Goal: Find specific page/section: Find specific page/section

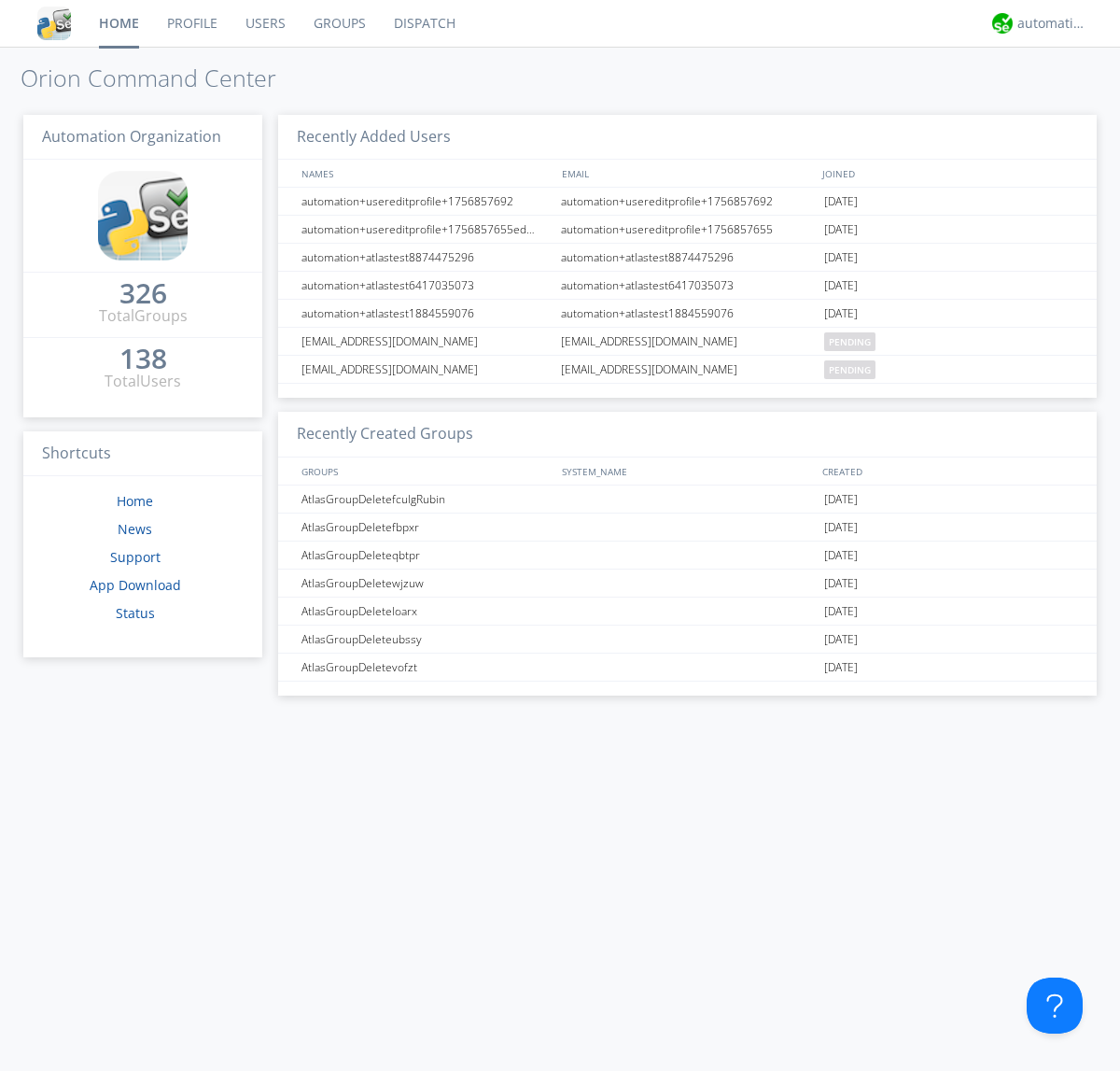
click at [423, 24] on link "Dispatch" at bounding box center [425, 23] width 90 height 46
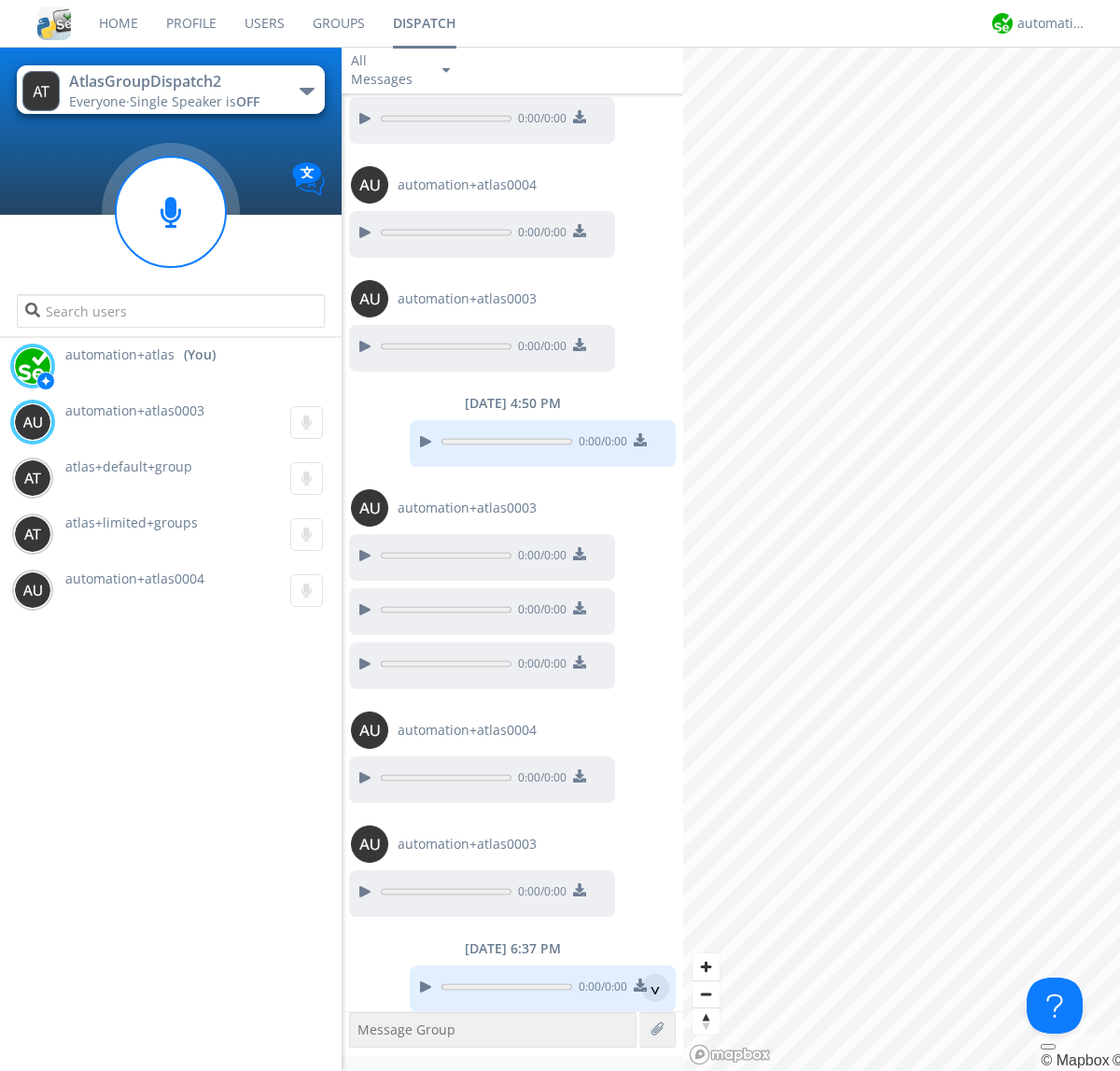
scroll to position [268, 0]
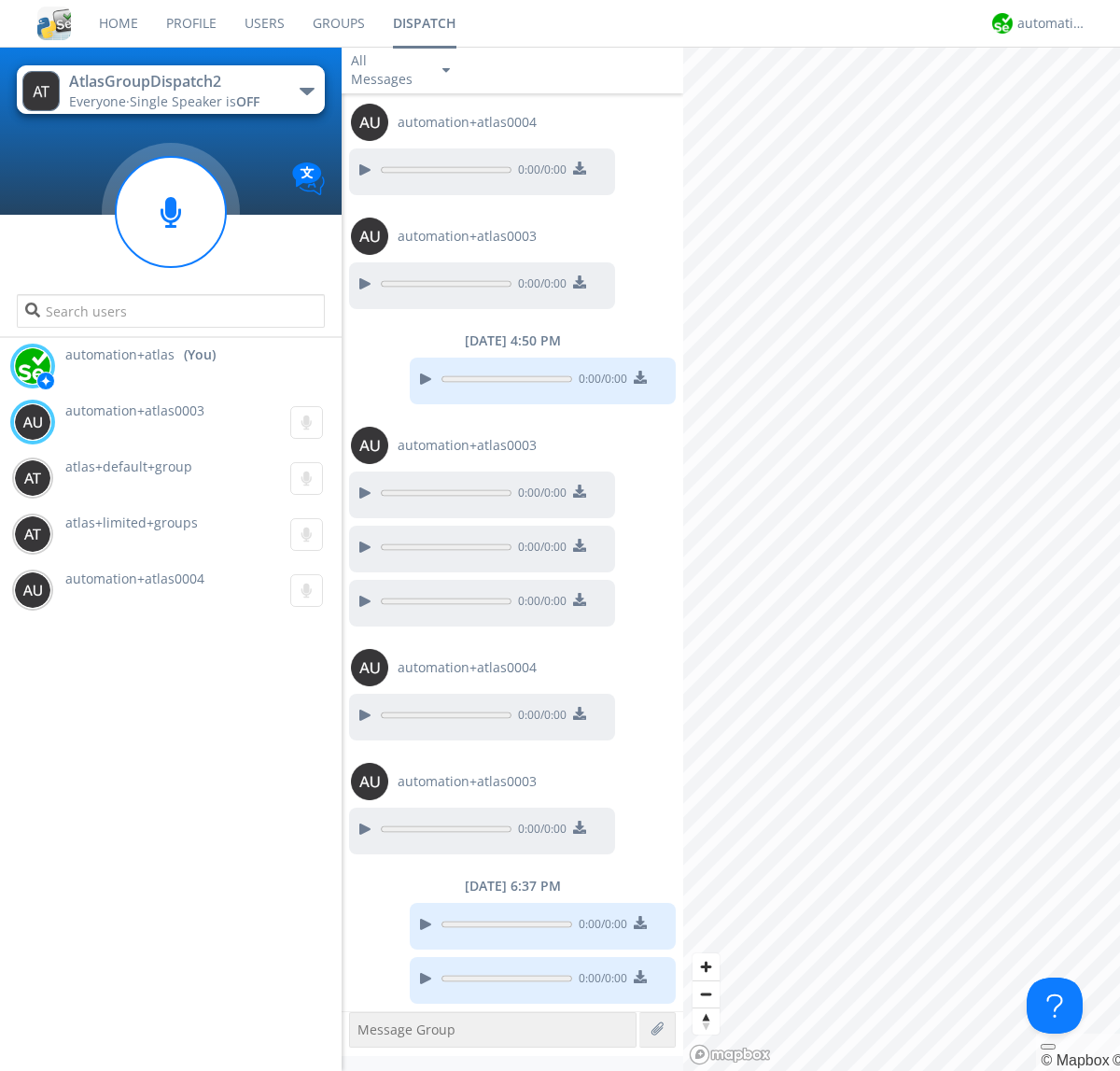
click at [306, 91] on div "button" at bounding box center [308, 92] width 15 height 8
click at [0, 0] on span "AtlasGroupDispatch" at bounding box center [0, 0] width 0 height 0
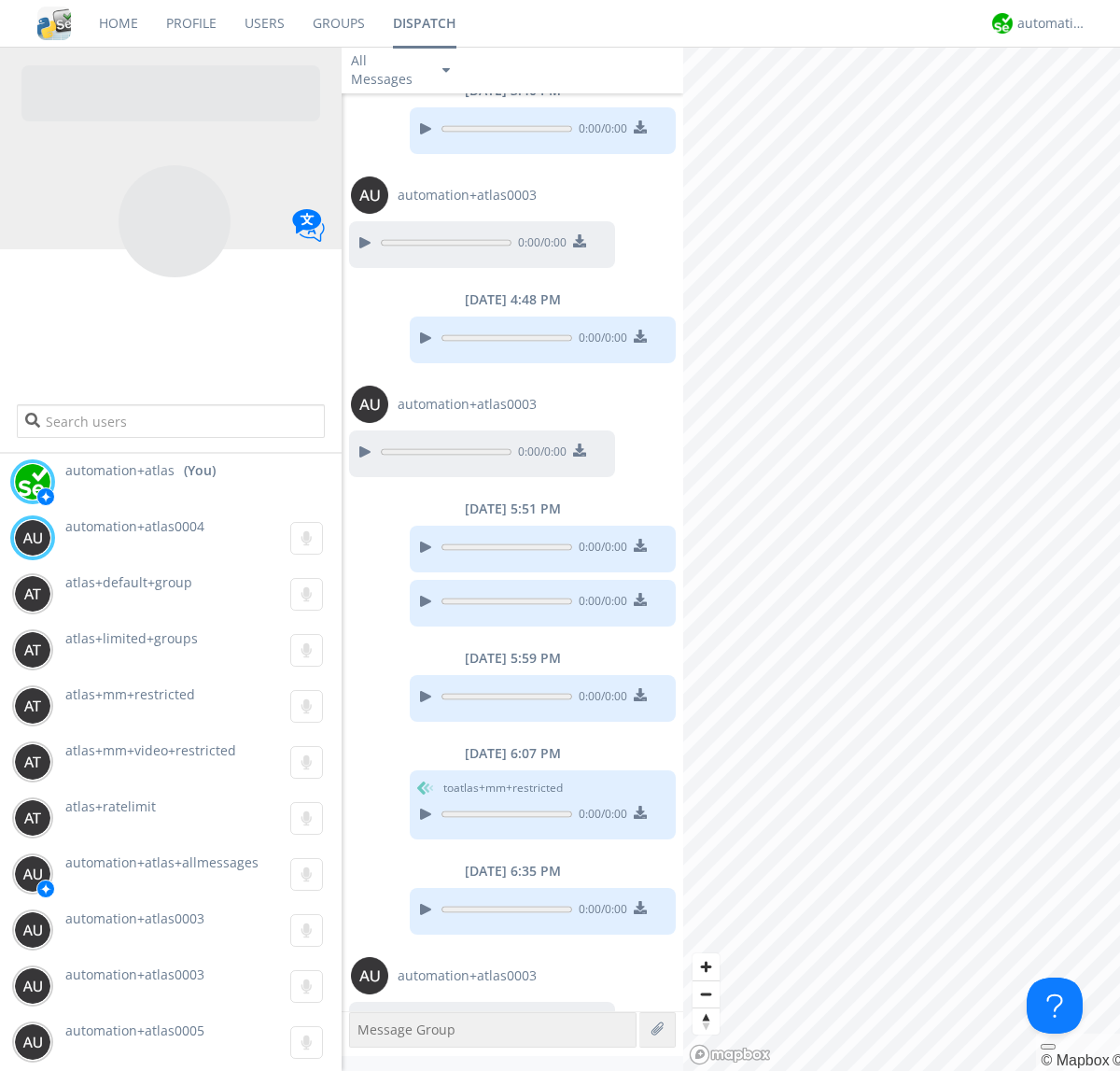
scroll to position [449, 0]
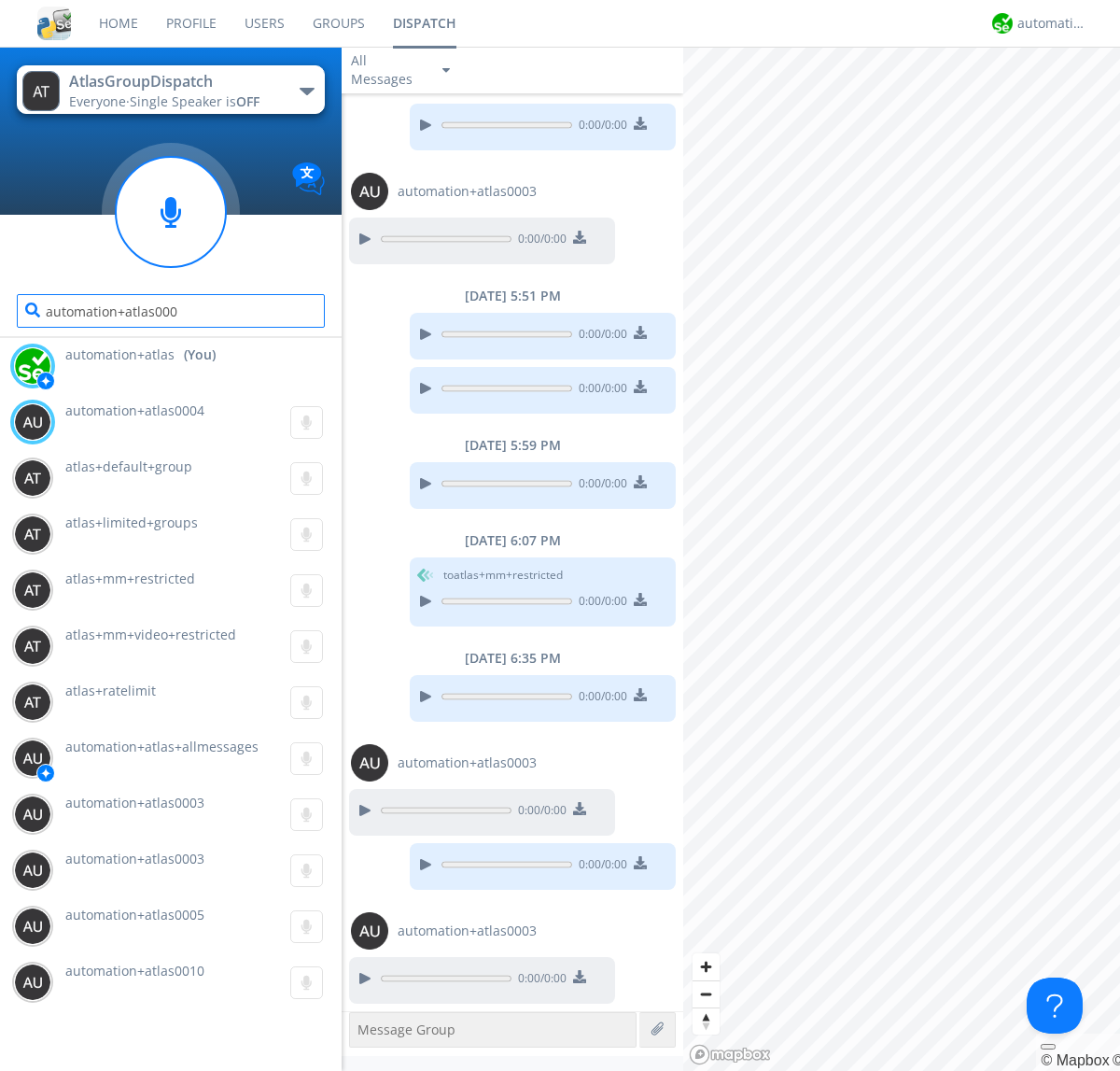
type input "automation+atlas0004"
click at [1047, 24] on div "automation+atlas" at bounding box center [1052, 24] width 70 height 19
